Goal: Task Accomplishment & Management: Use online tool/utility

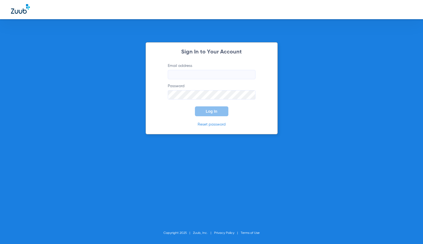
type input "[EMAIL_ADDRESS][DOMAIN_NAME]"
click at [206, 116] on button "Log In" at bounding box center [211, 111] width 33 height 10
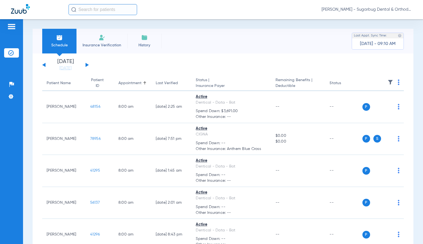
click at [87, 65] on button at bounding box center [87, 65] width 3 height 4
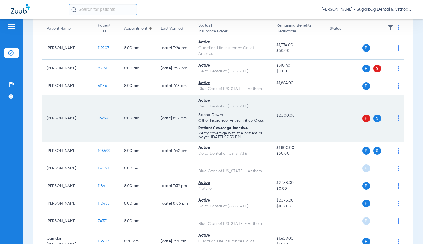
scroll to position [55, 0]
drag, startPoint x: 82, startPoint y: 120, endPoint x: 98, endPoint y: 118, distance: 15.7
click at [98, 118] on td "96260" at bounding box center [106, 118] width 26 height 47
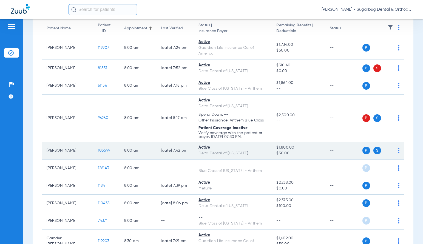
scroll to position [0, 0]
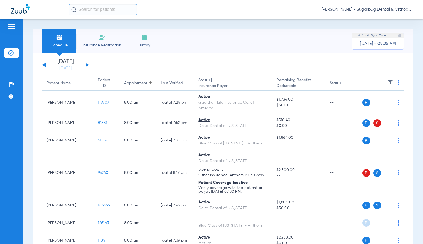
click at [86, 65] on button at bounding box center [87, 65] width 3 height 4
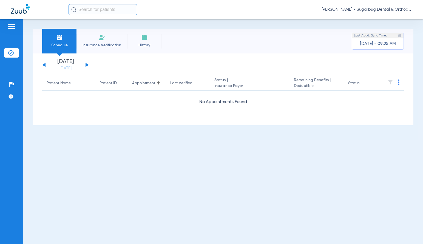
click at [87, 64] on div "[DATE] [DATE] [DATE] [DATE] [DATE] [DATE] [DATE] [DATE] [DATE] [DATE] [DATE] [D…" at bounding box center [65, 65] width 47 height 12
click at [87, 65] on button at bounding box center [87, 65] width 3 height 4
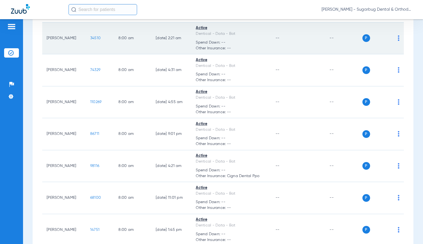
scroll to position [274, 0]
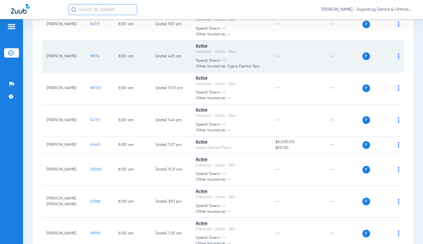
drag, startPoint x: 87, startPoint y: 56, endPoint x: 96, endPoint y: 56, distance: 8.8
click at [96, 56] on td "98116" at bounding box center [100, 57] width 28 height 32
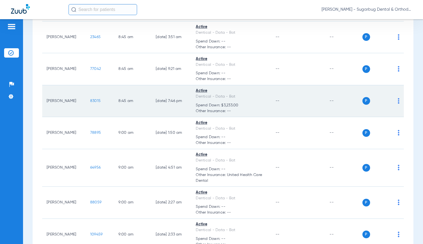
scroll to position [822, 0]
drag, startPoint x: 82, startPoint y: 103, endPoint x: 100, endPoint y: 103, distance: 17.8
click at [100, 103] on td "83015" at bounding box center [100, 101] width 28 height 32
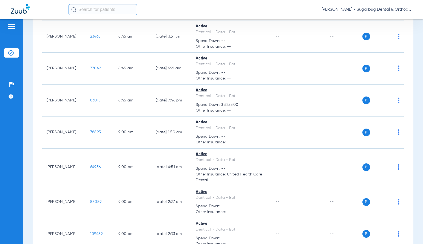
copy span "83015"
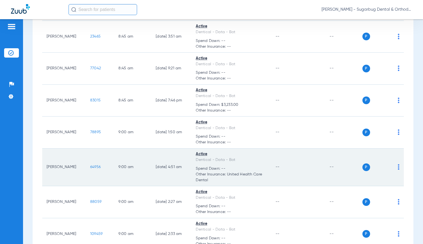
scroll to position [905, 0]
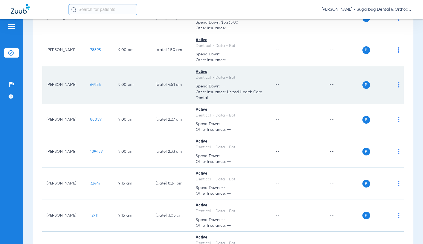
drag, startPoint x: 82, startPoint y: 87, endPoint x: 99, endPoint y: 87, distance: 16.7
click at [99, 87] on td "64956" at bounding box center [100, 85] width 28 height 38
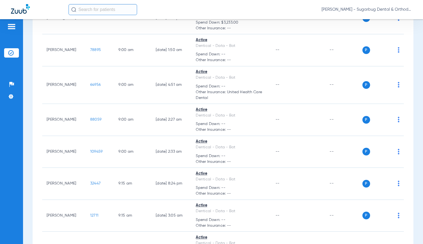
copy span "64956"
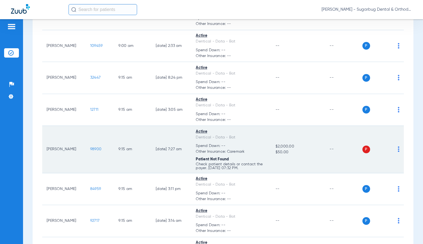
scroll to position [1042, 0]
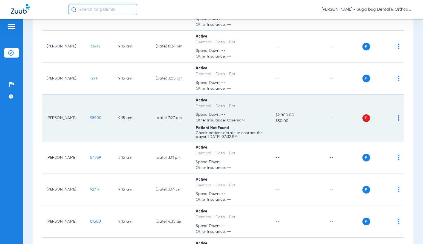
drag, startPoint x: 82, startPoint y: 118, endPoint x: 101, endPoint y: 119, distance: 19.5
click at [101, 119] on td "98900" at bounding box center [100, 118] width 28 height 47
copy span "98900"
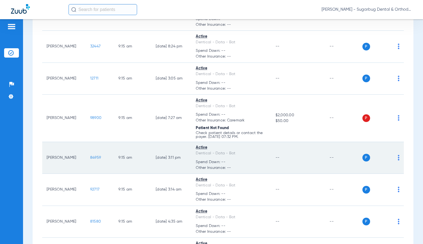
scroll to position [1069, 0]
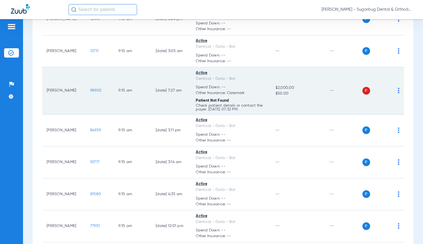
click at [90, 91] on span "98900" at bounding box center [95, 91] width 11 height 4
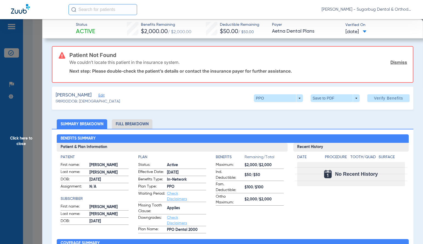
click at [16, 138] on span "Click here to close" at bounding box center [21, 141] width 42 height 244
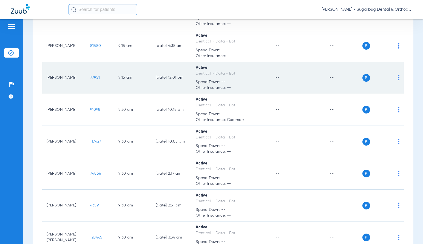
scroll to position [1234, 0]
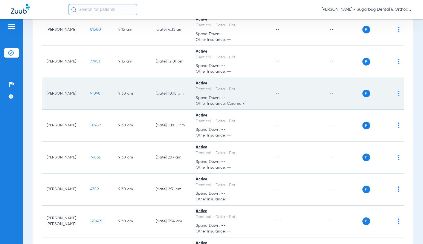
drag, startPoint x: 79, startPoint y: 94, endPoint x: 88, endPoint y: 91, distance: 8.8
click at [96, 94] on td "91098" at bounding box center [100, 94] width 28 height 32
copy span "91098"
click at [90, 92] on span "91098" at bounding box center [95, 94] width 10 height 4
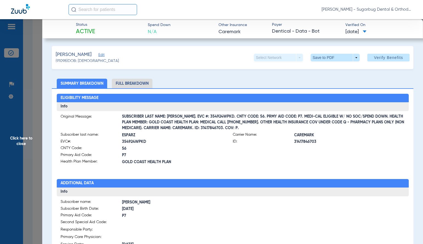
click at [19, 143] on span "Click here to close" at bounding box center [21, 141] width 42 height 244
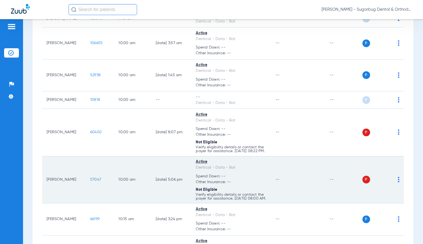
scroll to position [1590, 0]
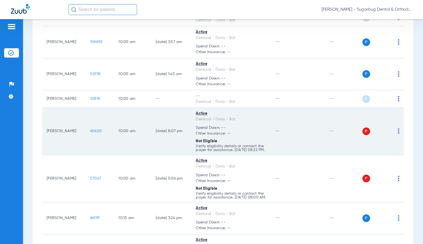
drag, startPoint x: 84, startPoint y: 134, endPoint x: 106, endPoint y: 133, distance: 22.5
click at [106, 133] on td "60450" at bounding box center [100, 131] width 28 height 47
copy span "60450"
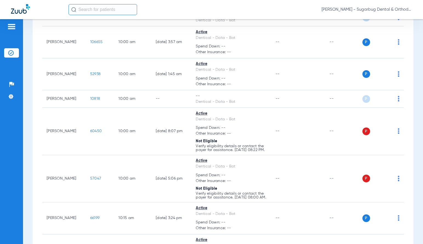
copy span "60450"
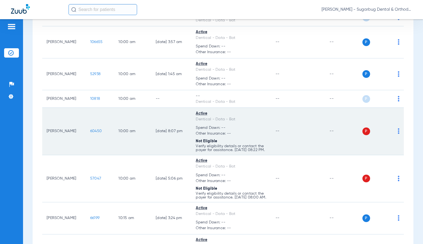
click at [90, 131] on span "60450" at bounding box center [96, 131] width 12 height 4
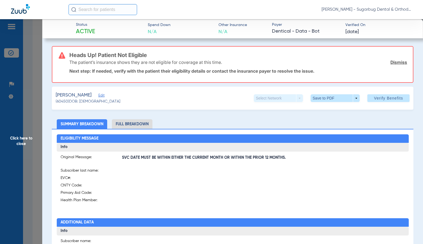
click at [98, 96] on span "Edit" at bounding box center [100, 95] width 5 height 5
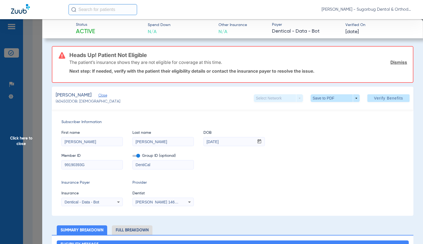
click at [390, 98] on span "Verify Benefits" at bounding box center [388, 98] width 29 height 4
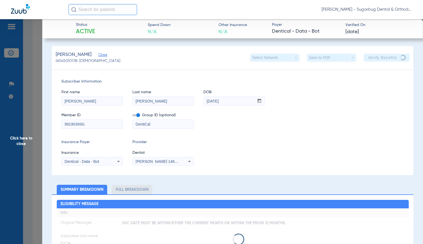
click at [98, 56] on span "Close" at bounding box center [100, 55] width 5 height 5
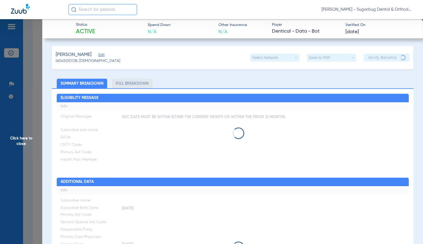
click at [18, 144] on span "Click here to close" at bounding box center [21, 141] width 42 height 244
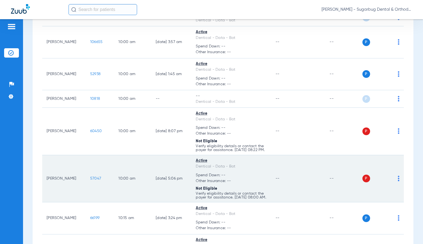
scroll to position [1672, 0]
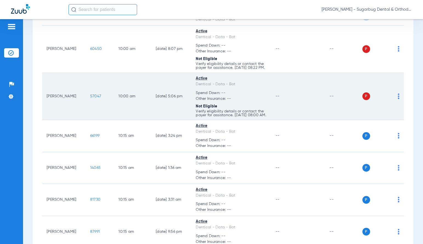
drag, startPoint x: 84, startPoint y: 101, endPoint x: 102, endPoint y: 104, distance: 18.1
click at [102, 104] on td "57047" at bounding box center [100, 96] width 28 height 47
copy span "57047"
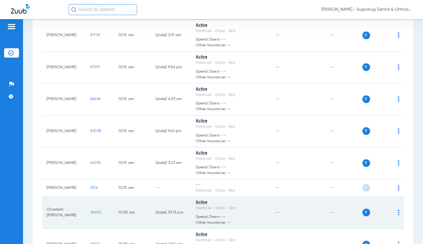
scroll to position [1919, 0]
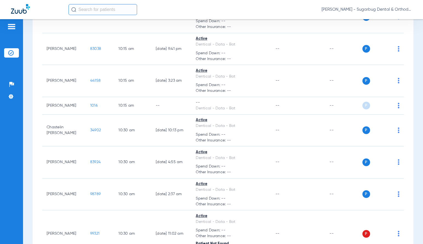
drag, startPoint x: 85, startPoint y: 114, endPoint x: 2, endPoint y: 51, distance: 103.9
click at [94, 113] on td "1016" at bounding box center [100, 106] width 28 height 18
copy span "1016"
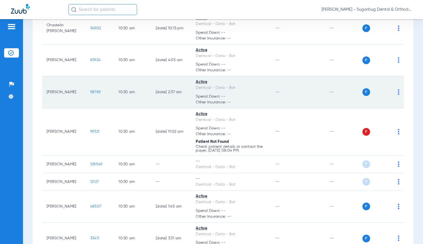
scroll to position [2029, 0]
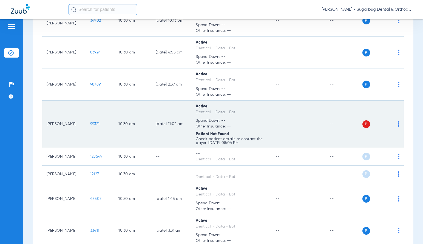
drag, startPoint x: 84, startPoint y: 133, endPoint x: 99, endPoint y: 131, distance: 15.2
click at [99, 131] on td "99321" at bounding box center [100, 124] width 28 height 47
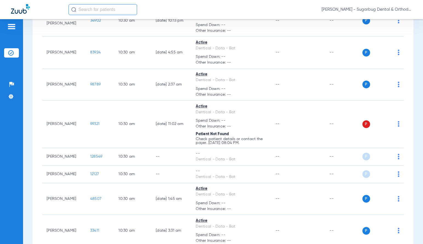
copy span "99321"
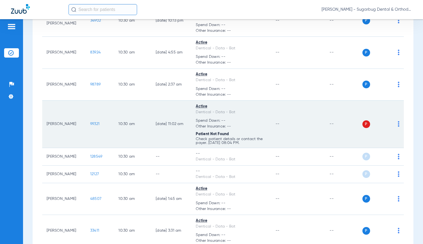
click at [90, 126] on span "99321" at bounding box center [94, 124] width 9 height 4
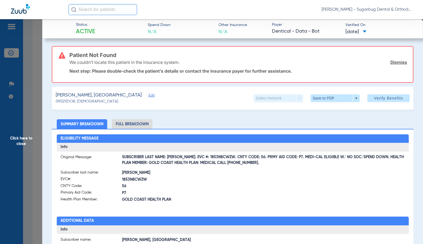
click at [149, 95] on span "Edit" at bounding box center [151, 95] width 5 height 5
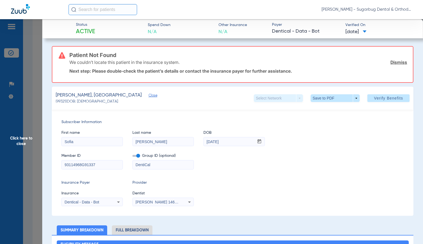
click at [109, 165] on input "93114968G91337" at bounding box center [92, 164] width 61 height 9
type input "93114968G"
click at [374, 99] on span "Verify Benefits" at bounding box center [388, 98] width 29 height 4
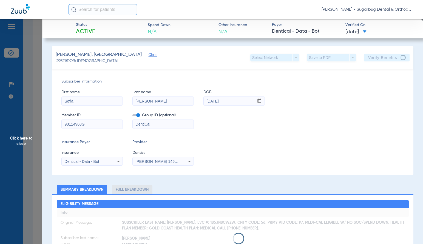
click at [149, 55] on span "Close" at bounding box center [151, 55] width 5 height 5
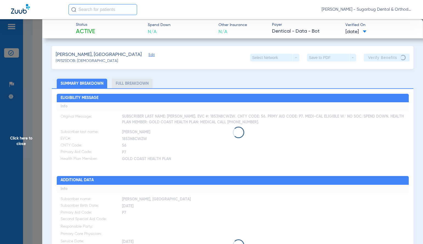
drag, startPoint x: 23, startPoint y: 143, endPoint x: 191, endPoint y: 139, distance: 168.1
click at [23, 143] on span "Click here to close" at bounding box center [21, 141] width 42 height 244
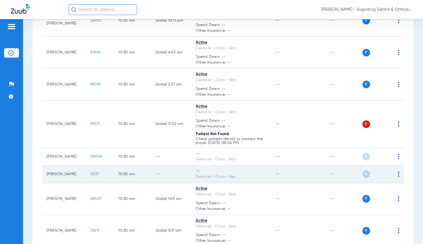
scroll to position [2083, 0]
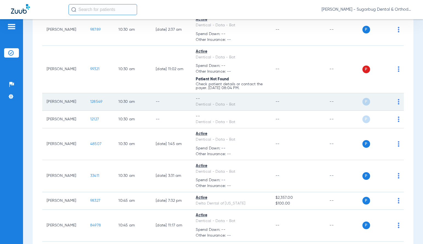
drag, startPoint x: 83, startPoint y: 109, endPoint x: 99, endPoint y: 110, distance: 15.7
click at [99, 110] on td "128549" at bounding box center [100, 102] width 28 height 18
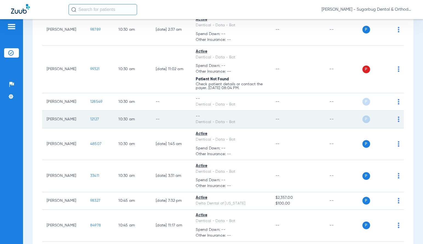
drag, startPoint x: 83, startPoint y: 129, endPoint x: 99, endPoint y: 130, distance: 16.2
click at [99, 128] on td "12127" at bounding box center [100, 120] width 28 height 18
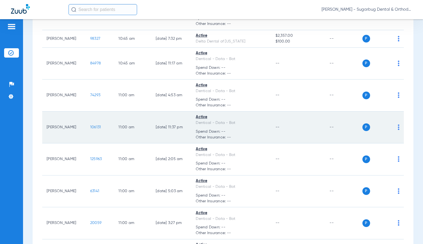
scroll to position [2248, 0]
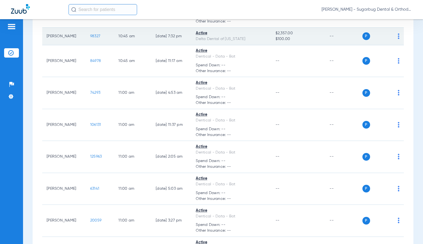
drag, startPoint x: 84, startPoint y: 46, endPoint x: 102, endPoint y: 46, distance: 18.1
click at [102, 45] on td "98327" at bounding box center [100, 37] width 28 height 18
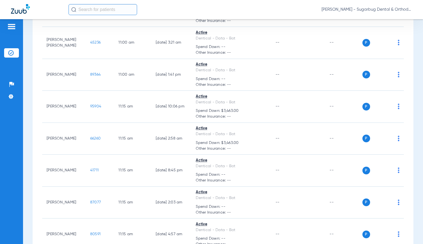
scroll to position [2495, 0]
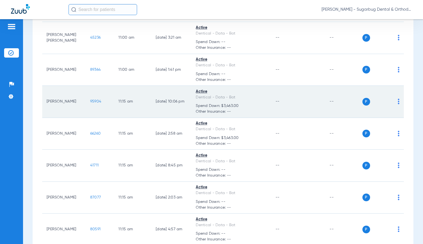
drag, startPoint x: 84, startPoint y: 111, endPoint x: 100, endPoint y: 110, distance: 15.6
click at [100, 110] on td "95904" at bounding box center [100, 102] width 28 height 32
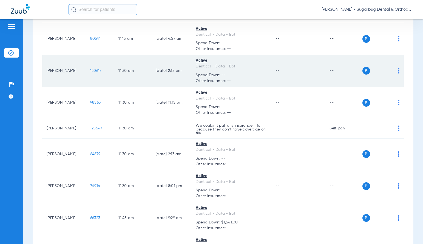
scroll to position [2714, 0]
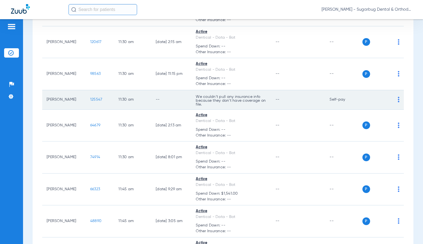
drag, startPoint x: 81, startPoint y: 107, endPoint x: 107, endPoint y: 110, distance: 25.9
click at [107, 110] on td "125547" at bounding box center [100, 99] width 28 height 19
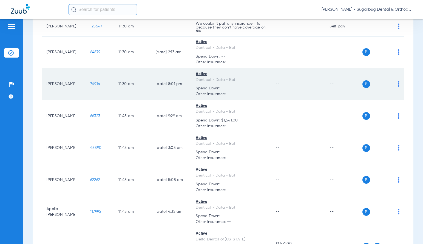
scroll to position [2796, 0]
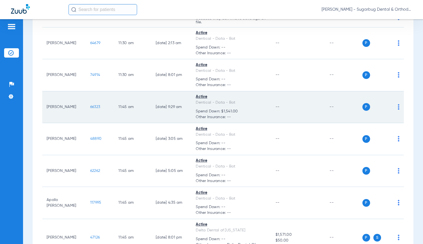
drag, startPoint x: 85, startPoint y: 115, endPoint x: 96, endPoint y: 115, distance: 11.3
click at [96, 115] on td "66323" at bounding box center [100, 107] width 28 height 32
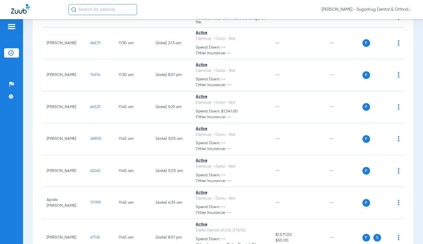
scroll to position [2906, 0]
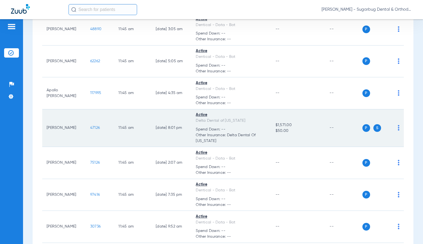
click at [95, 137] on td "47126" at bounding box center [100, 128] width 28 height 38
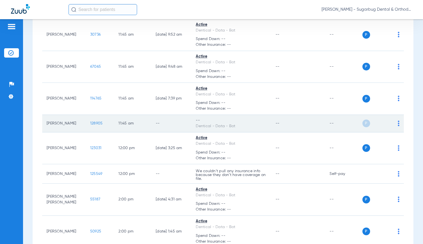
scroll to position [3125, 0]
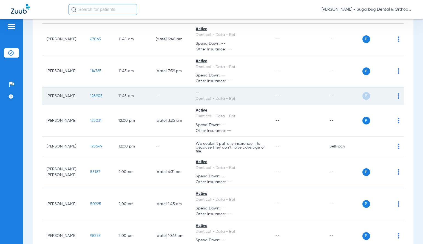
drag, startPoint x: 92, startPoint y: 103, endPoint x: 101, endPoint y: 103, distance: 8.8
click at [101, 103] on td "128905" at bounding box center [100, 96] width 28 height 18
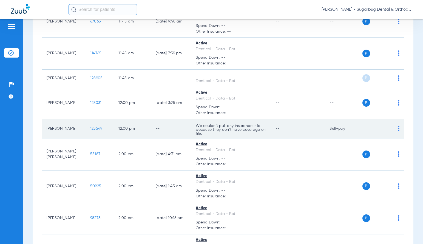
scroll to position [3152, 0]
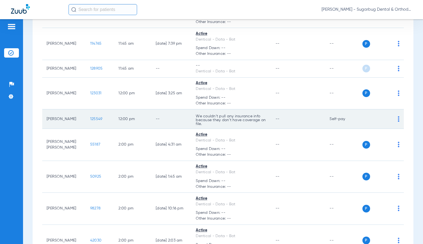
drag, startPoint x: 83, startPoint y: 127, endPoint x: 108, endPoint y: 129, distance: 25.2
click at [108, 129] on tr "[PERSON_NAME] 125549 12:00 PM -- We couldn’t pull any insurance info because th…" at bounding box center [223, 118] width 362 height 19
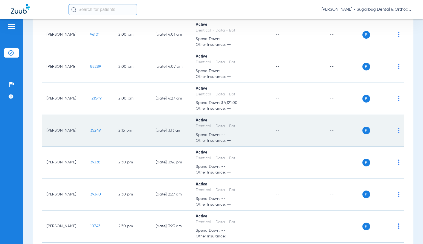
scroll to position [3646, 0]
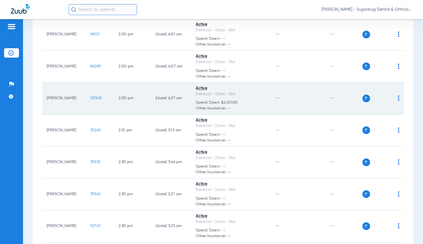
drag, startPoint x: 84, startPoint y: 107, endPoint x: 97, endPoint y: 105, distance: 12.4
click at [97, 105] on td "121549" at bounding box center [100, 99] width 28 height 32
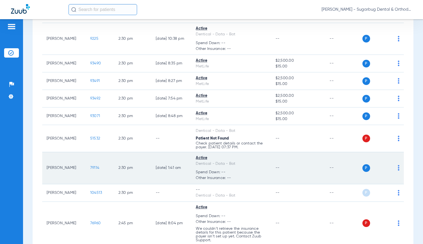
scroll to position [3920, 0]
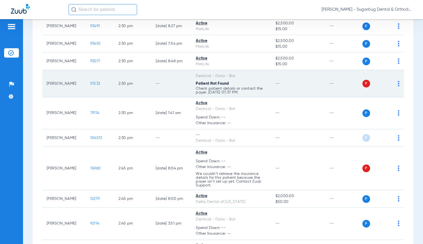
click at [90, 86] on span "51532" at bounding box center [95, 84] width 10 height 4
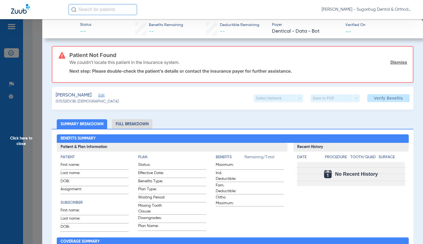
click at [103, 95] on span "Edit" at bounding box center [100, 95] width 5 height 5
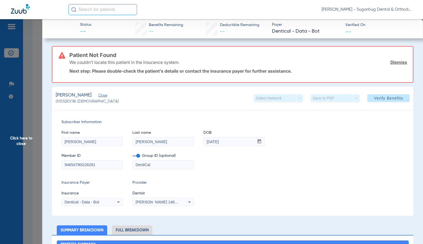
drag, startPoint x: 84, startPoint y: 165, endPoint x: 181, endPoint y: 141, distance: 100.1
click at [104, 163] on input "94654790G26281" at bounding box center [92, 164] width 61 height 9
type input "94654790G"
click at [387, 99] on span "Verify Benefits" at bounding box center [388, 98] width 29 height 4
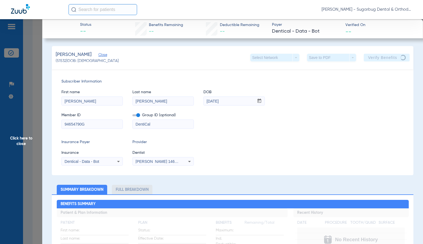
click at [103, 54] on span "Close" at bounding box center [100, 55] width 5 height 5
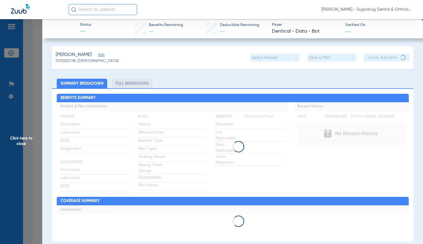
click at [20, 144] on span "Click here to close" at bounding box center [21, 141] width 42 height 244
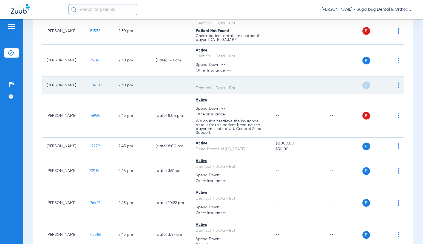
scroll to position [3975, 0]
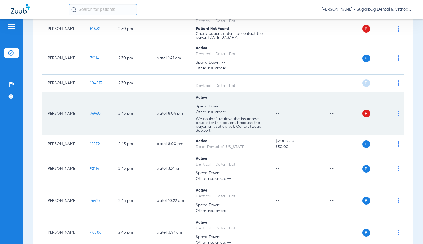
click at [90, 115] on span "76960" at bounding box center [95, 114] width 10 height 4
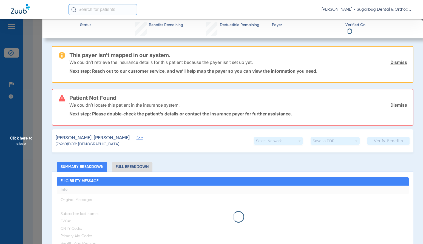
click at [93, 101] on h3 "Patient Not Found" at bounding box center [238, 97] width 338 height 5
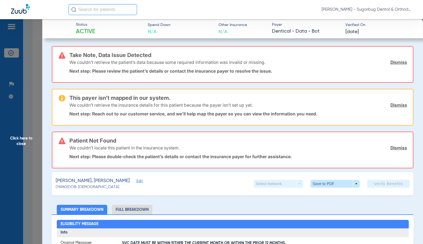
click at [137, 182] on span "Edit" at bounding box center [139, 181] width 5 height 5
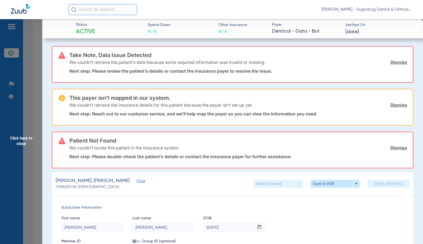
scroll to position [110, 0]
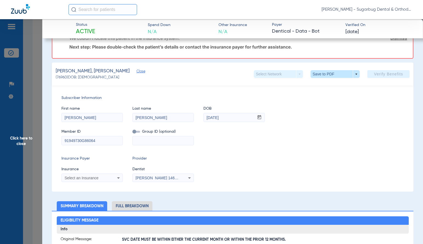
drag, startPoint x: 102, startPoint y: 140, endPoint x: 233, endPoint y: 86, distance: 141.7
click at [106, 140] on input "91949730G86064" at bounding box center [92, 140] width 61 height 9
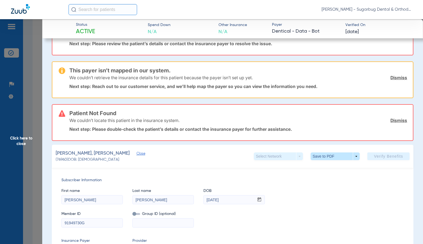
scroll to position [82, 0]
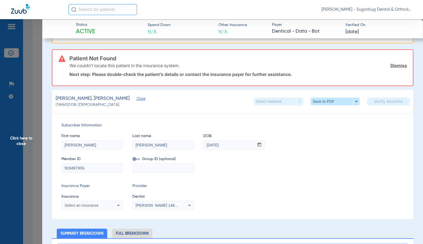
drag, startPoint x: 96, startPoint y: 170, endPoint x: 49, endPoint y: 168, distance: 48.0
click at [49, 168] on app-member-insurance-verification-view "Status Active Spend Down N/A Other Insurance N/A Payer Dentical - Data - Bot Ve…" at bounding box center [232, 248] width 381 height 622
click at [63, 103] on span "(76960) DOB: [DEMOGRAPHIC_DATA]" at bounding box center [88, 105] width 64 height 6
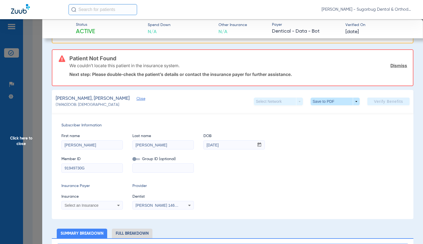
paste input "86064"
click at [102, 166] on input "91949730G86064" at bounding box center [92, 168] width 61 height 9
type input "91949730G"
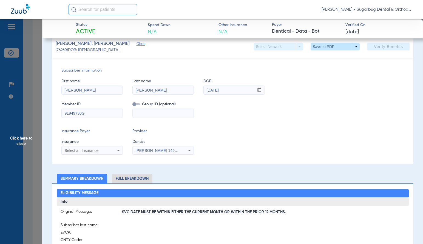
click at [118, 149] on icon at bounding box center [118, 150] width 7 height 7
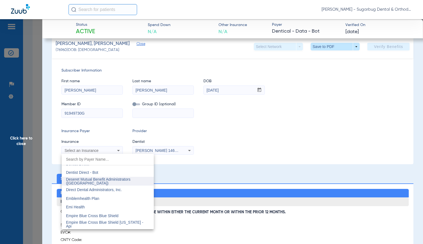
scroll to position [1645, 0]
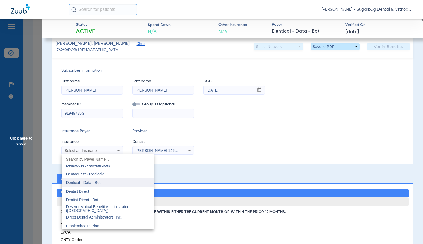
click at [96, 183] on span "Dentical - Data - Bot" at bounding box center [83, 182] width 35 height 4
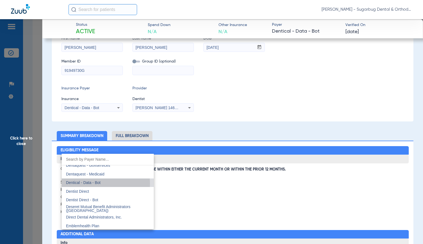
scroll to position [94, 0]
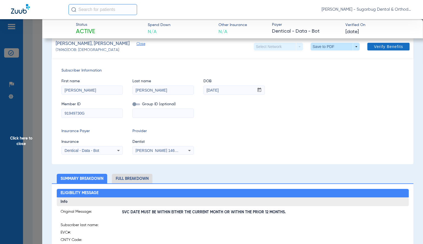
click at [387, 47] on span "Verify Benefits" at bounding box center [388, 46] width 29 height 4
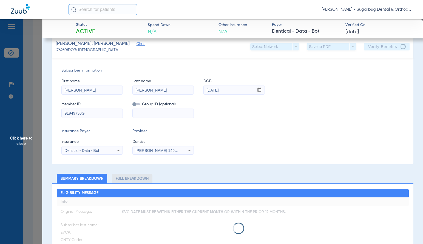
scroll to position [0, 0]
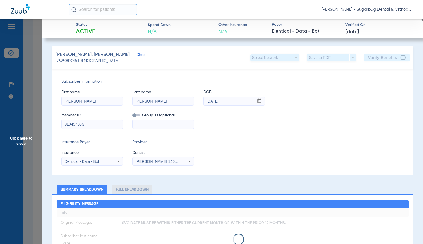
drag, startPoint x: 53, startPoint y: 121, endPoint x: 123, endPoint y: 58, distance: 94.7
click at [52, 121] on div "Subscriber Information First name [PERSON_NAME] Last name [PERSON_NAME] mm / dd…" at bounding box center [233, 122] width 362 height 106
click at [137, 55] on span "Close" at bounding box center [139, 55] width 5 height 5
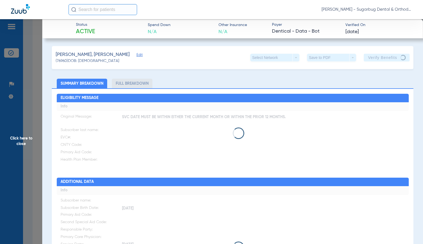
click at [19, 142] on span "Click here to close" at bounding box center [21, 141] width 42 height 244
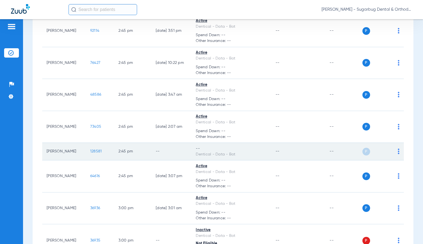
scroll to position [4167, 0]
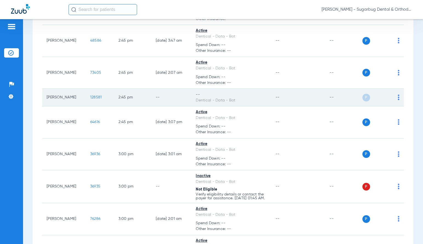
drag, startPoint x: 82, startPoint y: 112, endPoint x: 102, endPoint y: 110, distance: 19.6
click at [102, 106] on td "128581" at bounding box center [100, 98] width 28 height 18
click at [90, 99] on span "128581" at bounding box center [96, 97] width 12 height 4
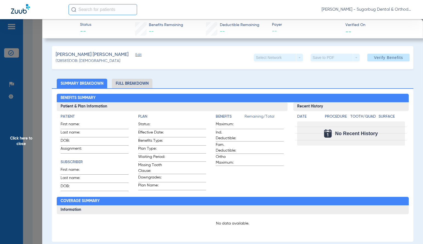
type input "[PERSON_NAME]"
type input "[DATE]"
type input "97605552H"
type input "DentiCal"
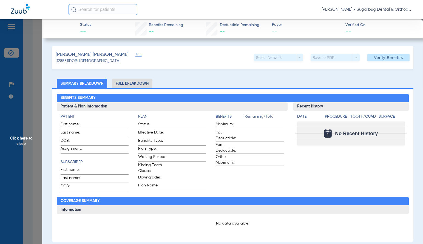
click at [135, 55] on span "Edit" at bounding box center [137, 55] width 5 height 5
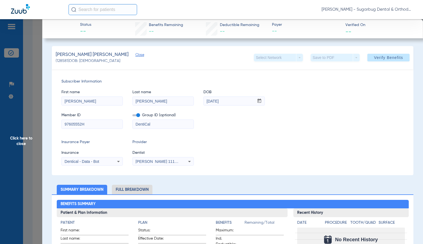
drag, startPoint x: 62, startPoint y: 123, endPoint x: 55, endPoint y: 123, distance: 7.1
click at [55, 123] on div "Subscriber Information First name [PERSON_NAME] Last name [PERSON_NAME] DOB mm …" at bounding box center [233, 122] width 362 height 106
click at [380, 58] on span "Verify Benefits" at bounding box center [388, 57] width 29 height 4
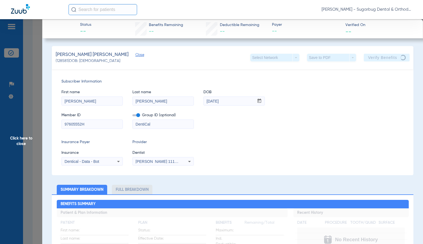
click at [137, 54] on span "Close" at bounding box center [137, 55] width 5 height 5
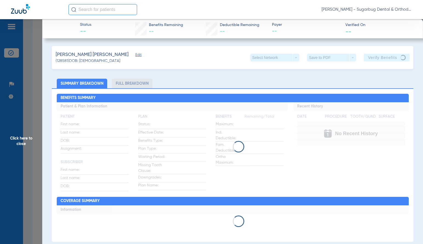
click at [21, 144] on span "Click here to close" at bounding box center [21, 141] width 42 height 244
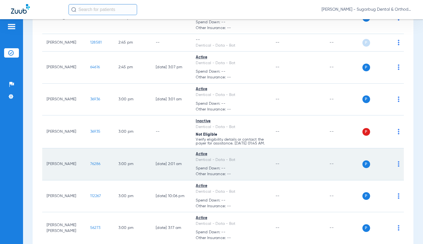
scroll to position [4249, 0]
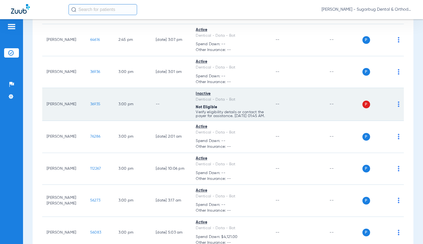
click at [99, 121] on td "36935" at bounding box center [100, 104] width 28 height 33
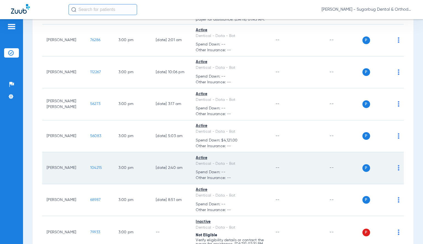
scroll to position [4386, 0]
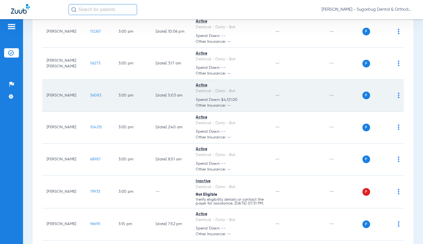
drag, startPoint x: 84, startPoint y: 115, endPoint x: 105, endPoint y: 115, distance: 21.1
click at [105, 112] on td "56083" at bounding box center [100, 96] width 28 height 32
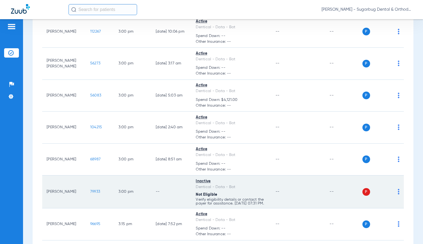
scroll to position [4468, 0]
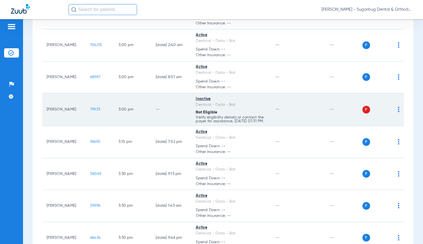
drag, startPoint x: 83, startPoint y: 130, endPoint x: 100, endPoint y: 132, distance: 17.3
click at [100, 126] on td "79933" at bounding box center [100, 109] width 28 height 33
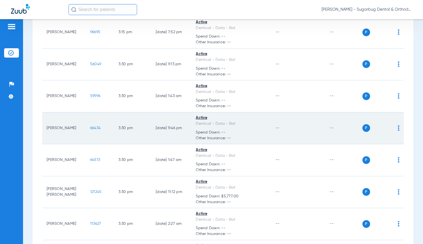
scroll to position [4660, 0]
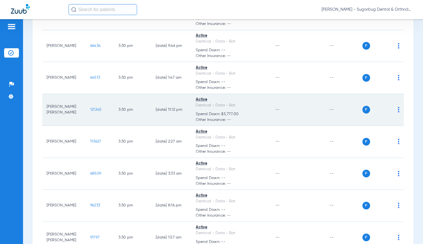
drag, startPoint x: 84, startPoint y: 132, endPoint x: 97, endPoint y: 134, distance: 13.8
click at [97, 126] on td "121245" at bounding box center [100, 110] width 28 height 32
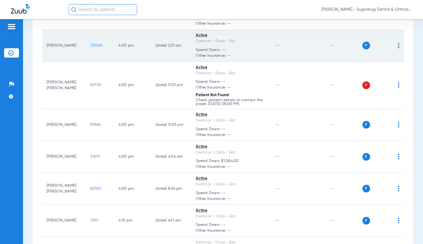
scroll to position [5044, 0]
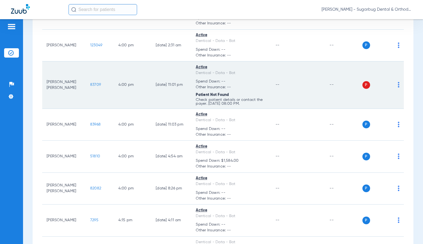
drag, startPoint x: 100, startPoint y: 107, endPoint x: 105, endPoint y: 109, distance: 5.2
click at [105, 109] on td "83709" at bounding box center [100, 84] width 28 height 47
click at [90, 87] on span "83709" at bounding box center [95, 85] width 11 height 4
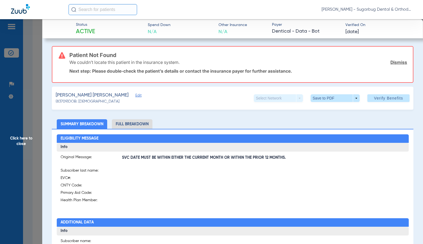
click at [64, 101] on span "(83709) DOB: [DEMOGRAPHIC_DATA]" at bounding box center [88, 102] width 64 height 6
click at [135, 95] on span "Edit" at bounding box center [137, 95] width 5 height 5
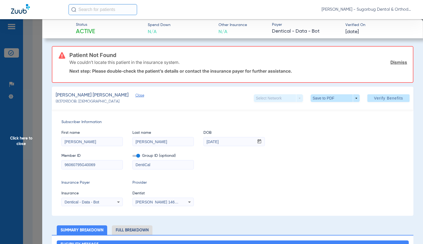
click at [127, 163] on div "Member ID 96060795G40069 Group ID (optional) DentiCal" at bounding box center [232, 158] width 342 height 21
drag, startPoint x: 98, startPoint y: 166, endPoint x: 399, endPoint y: 108, distance: 306.4
type input "96060795G"
click at [390, 98] on span "Verify Benefits" at bounding box center [388, 98] width 29 height 4
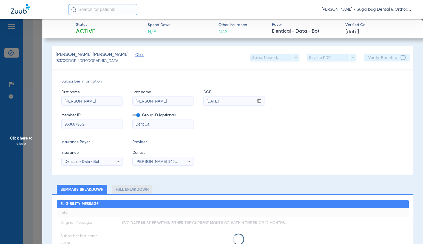
click at [135, 55] on span "Close" at bounding box center [137, 55] width 5 height 5
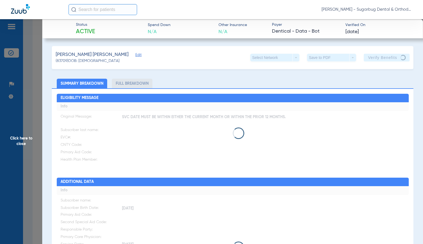
click at [20, 143] on span "Click here to close" at bounding box center [21, 141] width 42 height 244
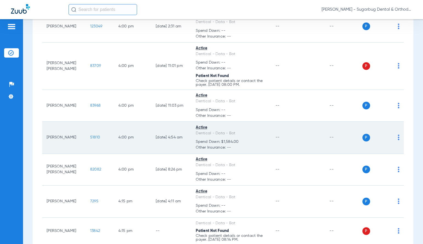
scroll to position [5099, 0]
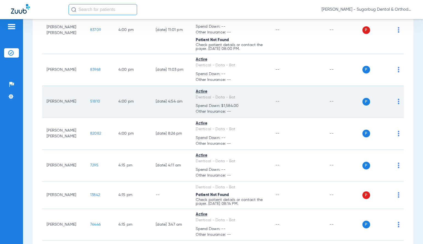
drag, startPoint x: 85, startPoint y: 124, endPoint x: 98, endPoint y: 123, distance: 12.6
click at [98, 118] on td "51810" at bounding box center [100, 102] width 28 height 32
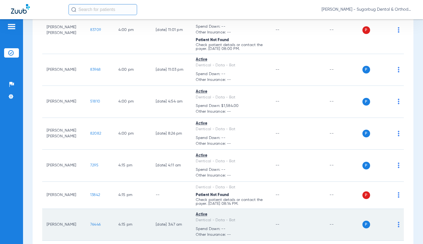
scroll to position [5181, 0]
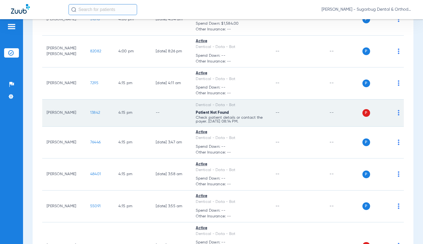
drag, startPoint x: 82, startPoint y: 135, endPoint x: 97, endPoint y: 134, distance: 14.8
click at [97, 127] on td "13842" at bounding box center [100, 113] width 28 height 27
click at [90, 115] on span "13842" at bounding box center [95, 113] width 10 height 4
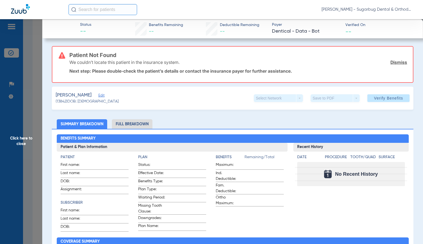
click at [98, 94] on span "Edit" at bounding box center [100, 95] width 5 height 5
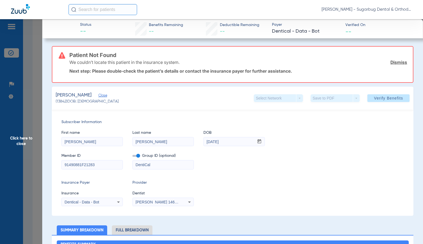
drag, startPoint x: 83, startPoint y: 165, endPoint x: 113, endPoint y: 166, distance: 29.6
click at [113, 166] on input "91490881F21283" at bounding box center [92, 164] width 61 height 9
drag, startPoint x: 70, startPoint y: 163, endPoint x: 191, endPoint y: 154, distance: 121.0
type input "91490881F"
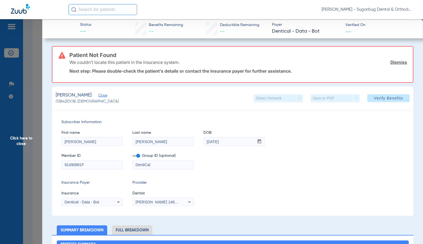
click at [374, 98] on span "Verify Benefits" at bounding box center [388, 98] width 29 height 4
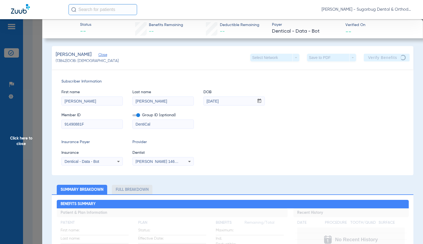
click at [99, 56] on span "Close" at bounding box center [100, 55] width 5 height 5
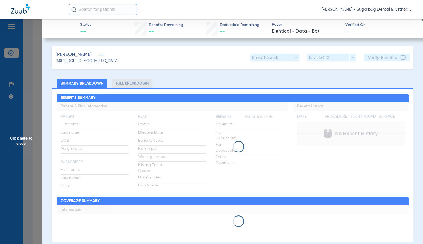
click at [18, 144] on span "Click here to close" at bounding box center [21, 141] width 42 height 244
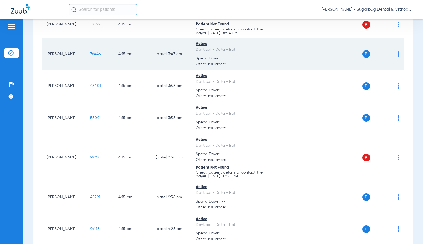
scroll to position [5318, 0]
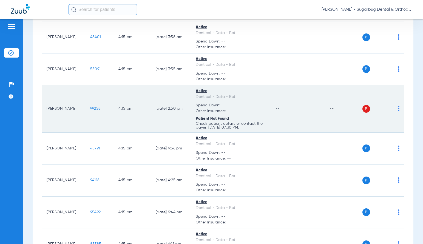
drag, startPoint x: 84, startPoint y: 129, endPoint x: 97, endPoint y: 130, distance: 13.2
click at [97, 130] on td "99258" at bounding box center [100, 108] width 28 height 47
click at [90, 110] on span "99258" at bounding box center [95, 109] width 10 height 4
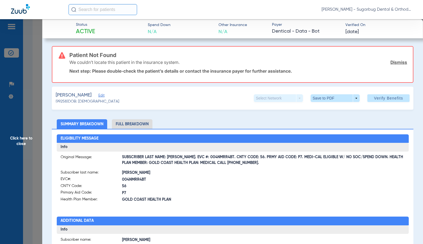
click at [103, 96] on span "Edit" at bounding box center [100, 95] width 5 height 5
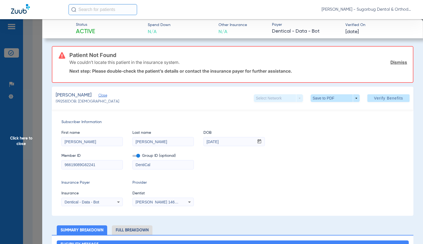
drag, startPoint x: 118, startPoint y: 165, endPoint x: 131, endPoint y: 161, distance: 14.1
click at [118, 165] on input "96619089G62241" at bounding box center [92, 164] width 61 height 9
type input "96619089G"
click at [385, 98] on span "Verify Benefits" at bounding box center [388, 98] width 29 height 4
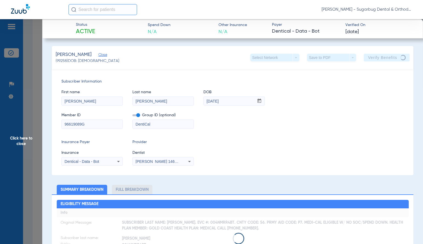
click at [103, 55] on span "Close" at bounding box center [100, 55] width 5 height 5
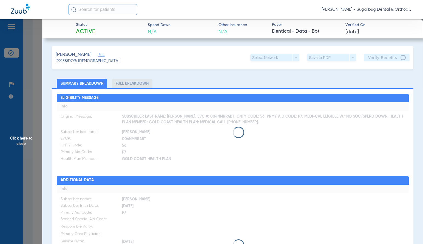
click at [20, 144] on span "Click here to close" at bounding box center [21, 141] width 42 height 244
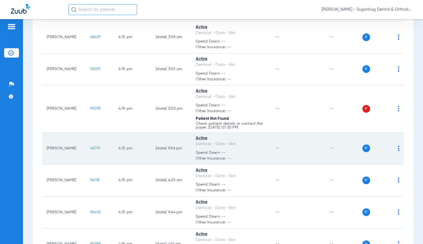
scroll to position [5345, 0]
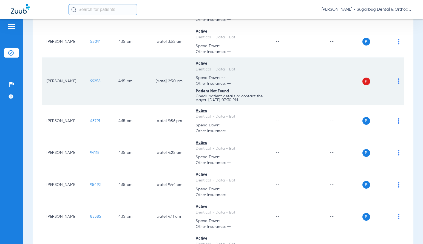
drag, startPoint x: 81, startPoint y: 104, endPoint x: 101, endPoint y: 104, distance: 20.3
click at [101, 104] on td "99258" at bounding box center [100, 81] width 28 height 47
click at [90, 83] on span "99258" at bounding box center [95, 81] width 10 height 4
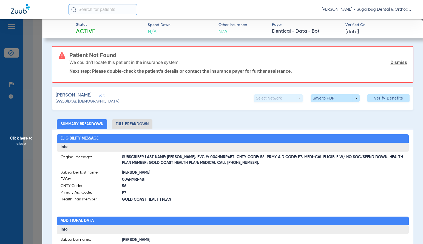
click at [103, 95] on span "Edit" at bounding box center [100, 95] width 5 height 5
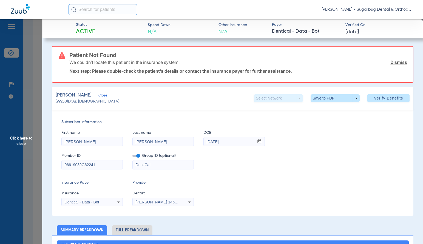
click at [105, 166] on input "96619089G62241" at bounding box center [92, 164] width 61 height 9
type input "96619089G"
click at [392, 96] on span "Verify Benefits" at bounding box center [388, 98] width 29 height 4
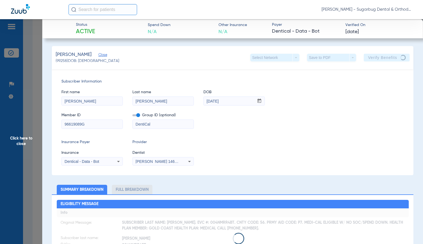
click at [103, 54] on span "Close" at bounding box center [100, 55] width 5 height 5
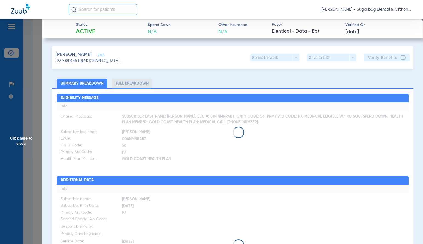
click at [20, 143] on span "Click here to close" at bounding box center [21, 141] width 42 height 244
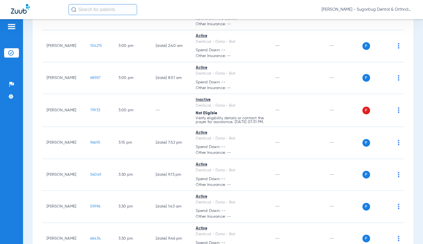
scroll to position [0, 0]
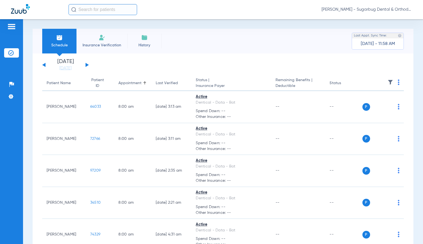
click at [87, 65] on button at bounding box center [87, 65] width 3 height 4
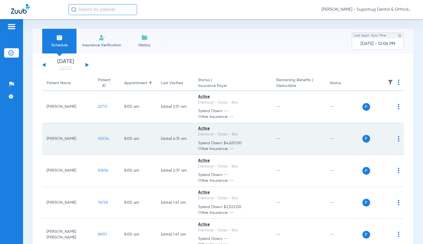
drag, startPoint x: 85, startPoint y: 139, endPoint x: 98, endPoint y: 138, distance: 13.5
click at [98, 138] on td "55534" at bounding box center [106, 139] width 26 height 32
click at [98, 139] on span "55534" at bounding box center [103, 139] width 11 height 4
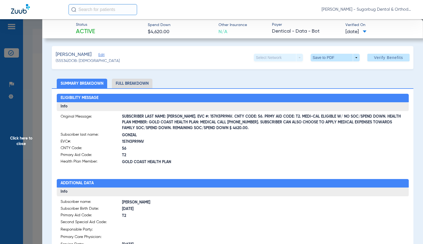
click at [18, 144] on span "Click here to close" at bounding box center [21, 141] width 42 height 244
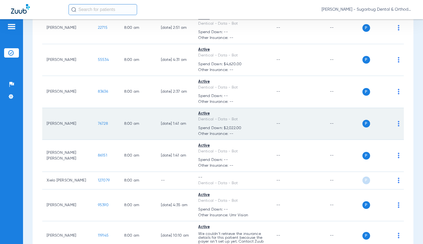
scroll to position [82, 0]
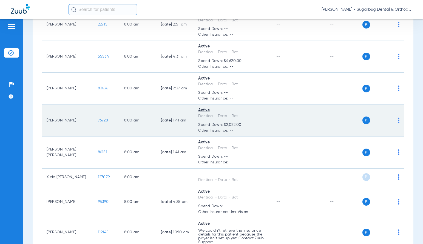
drag, startPoint x: 80, startPoint y: 123, endPoint x: 105, endPoint y: 123, distance: 25.5
click at [105, 123] on tr "[PERSON_NAME] 76728 8:00 AM [DATE] 1:41 AM Active Dentical - Data - Bot Spend D…" at bounding box center [223, 121] width 362 height 32
click at [98, 120] on span "76728" at bounding box center [103, 120] width 10 height 4
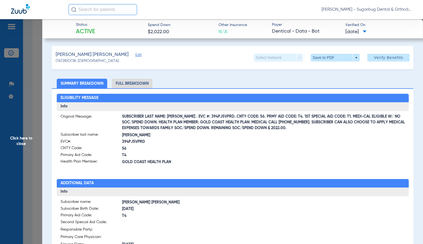
click at [61, 60] on span "(76728) DOB: [DEMOGRAPHIC_DATA]" at bounding box center [87, 61] width 63 height 6
click at [24, 142] on span "Click here to close" at bounding box center [21, 141] width 42 height 244
